Goal: Transaction & Acquisition: Purchase product/service

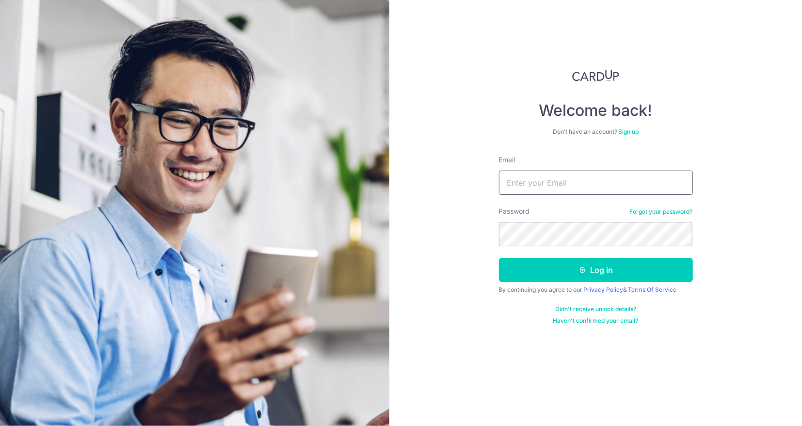
click at [532, 194] on input "Email" at bounding box center [596, 183] width 194 height 24
type input "shawntng@gmail.com"
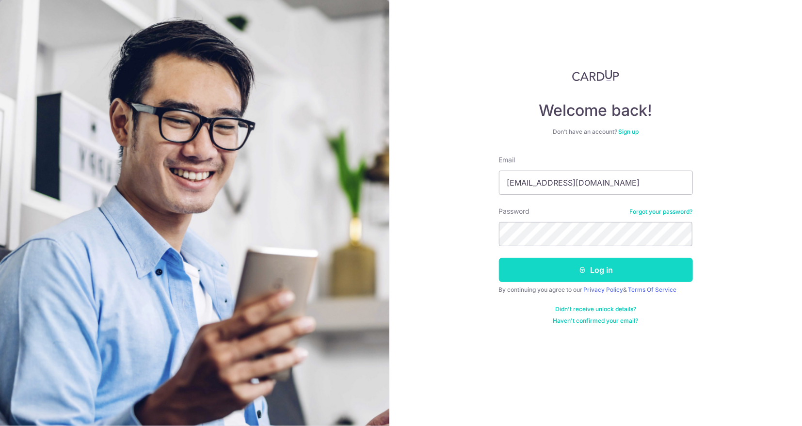
click at [541, 265] on button "Log in" at bounding box center [596, 270] width 194 height 24
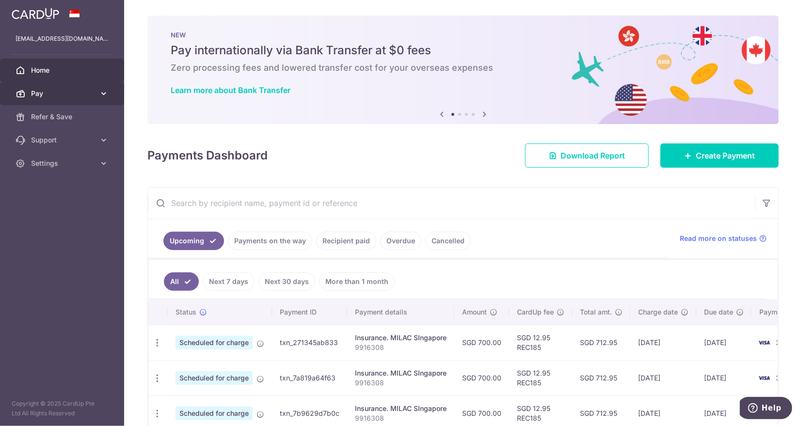
click at [85, 95] on span "Pay" at bounding box center [63, 94] width 64 height 10
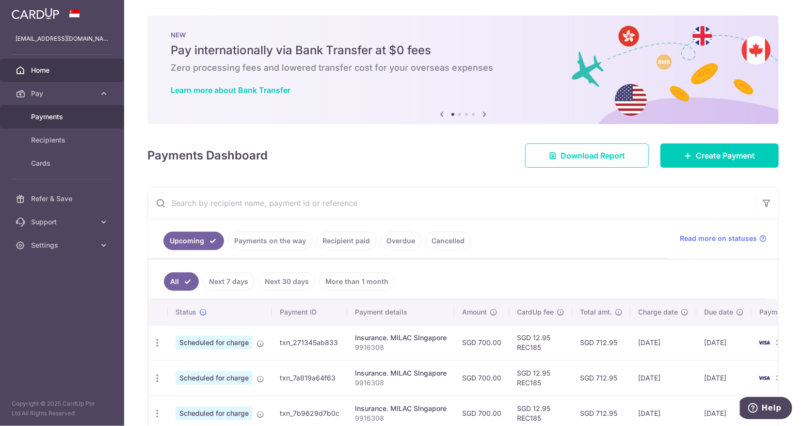
click at [55, 120] on span "Payments" at bounding box center [63, 117] width 64 height 10
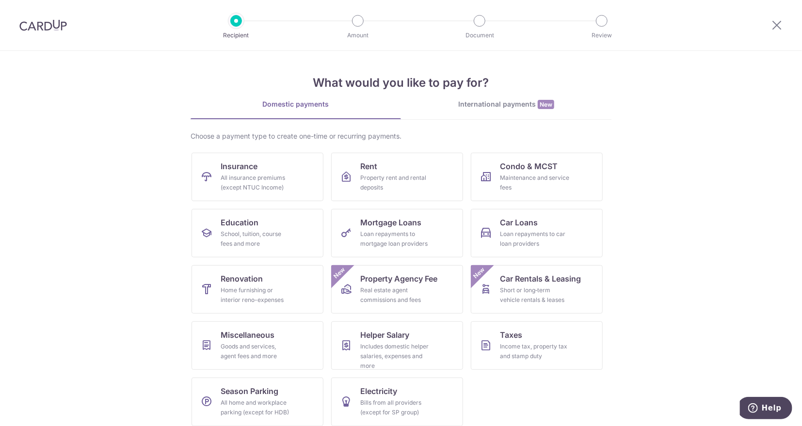
scroll to position [7, 0]
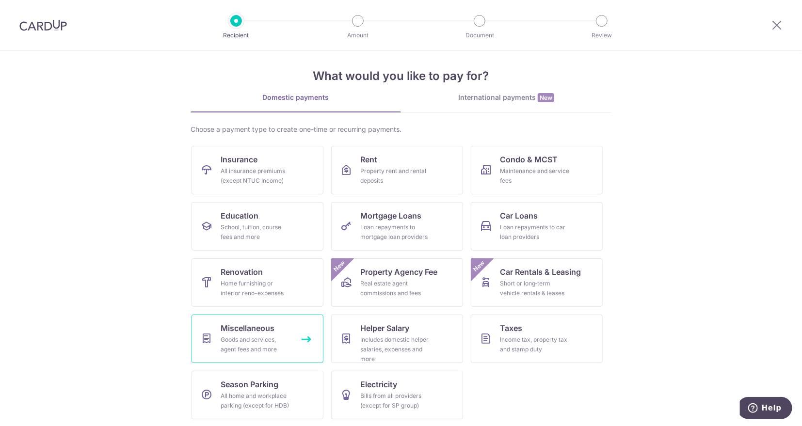
click at [254, 328] on span "Miscellaneous" at bounding box center [248, 328] width 54 height 12
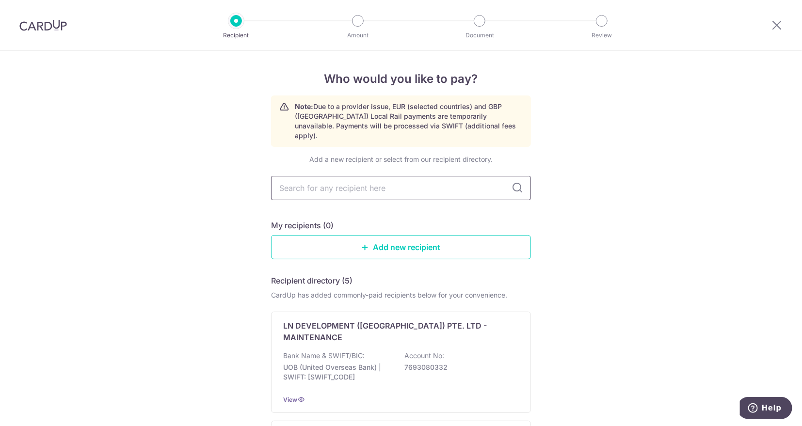
click at [424, 176] on input "text" at bounding box center [401, 188] width 260 height 24
type input "aftershock"
